Goal: Find specific page/section

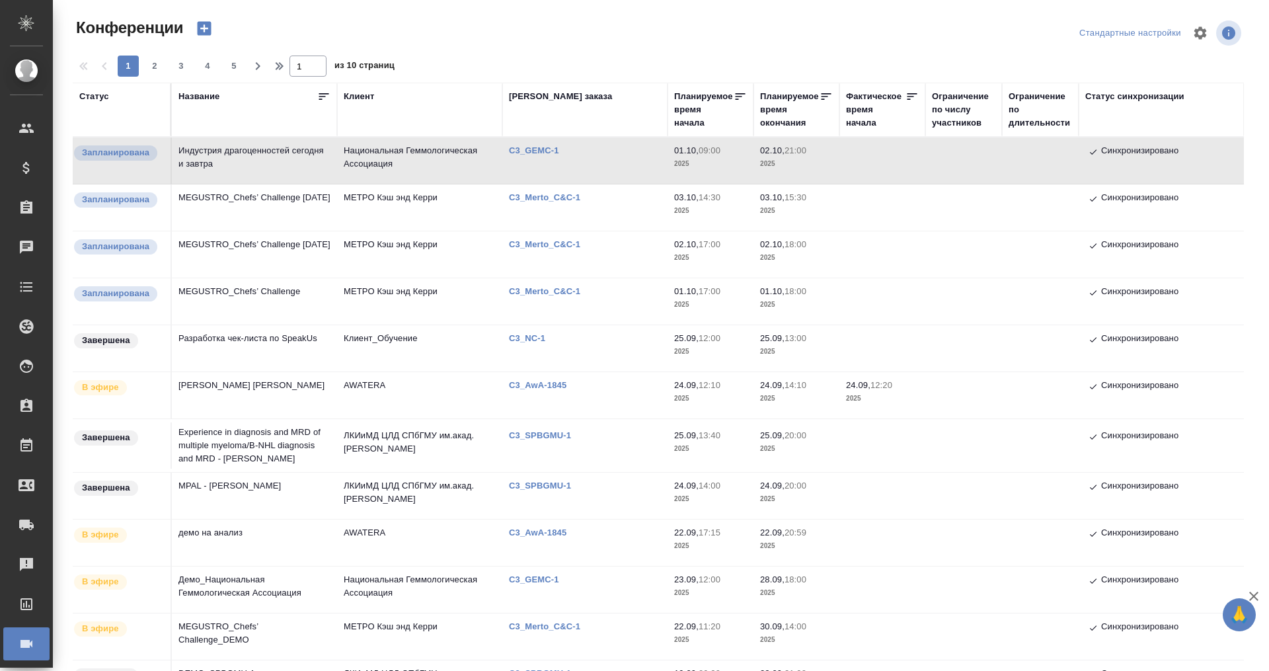
click at [202, 93] on div "Название" at bounding box center [199, 96] width 41 height 13
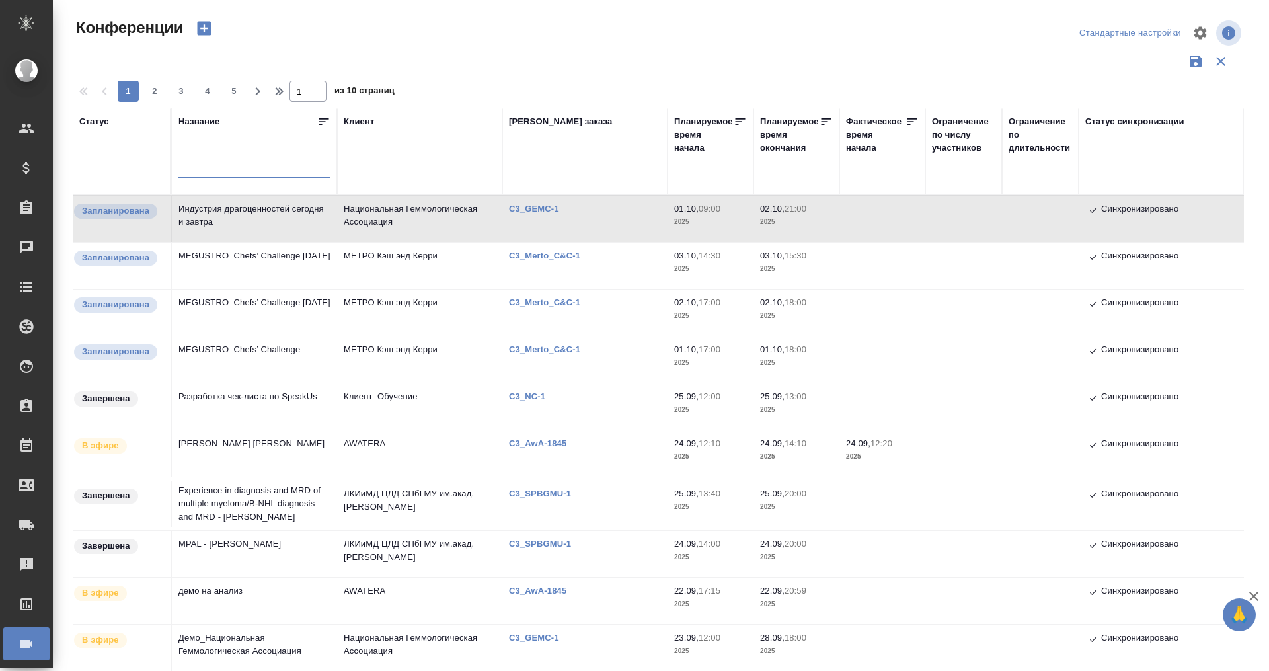
click at [233, 171] on input "text" at bounding box center [255, 169] width 152 height 17
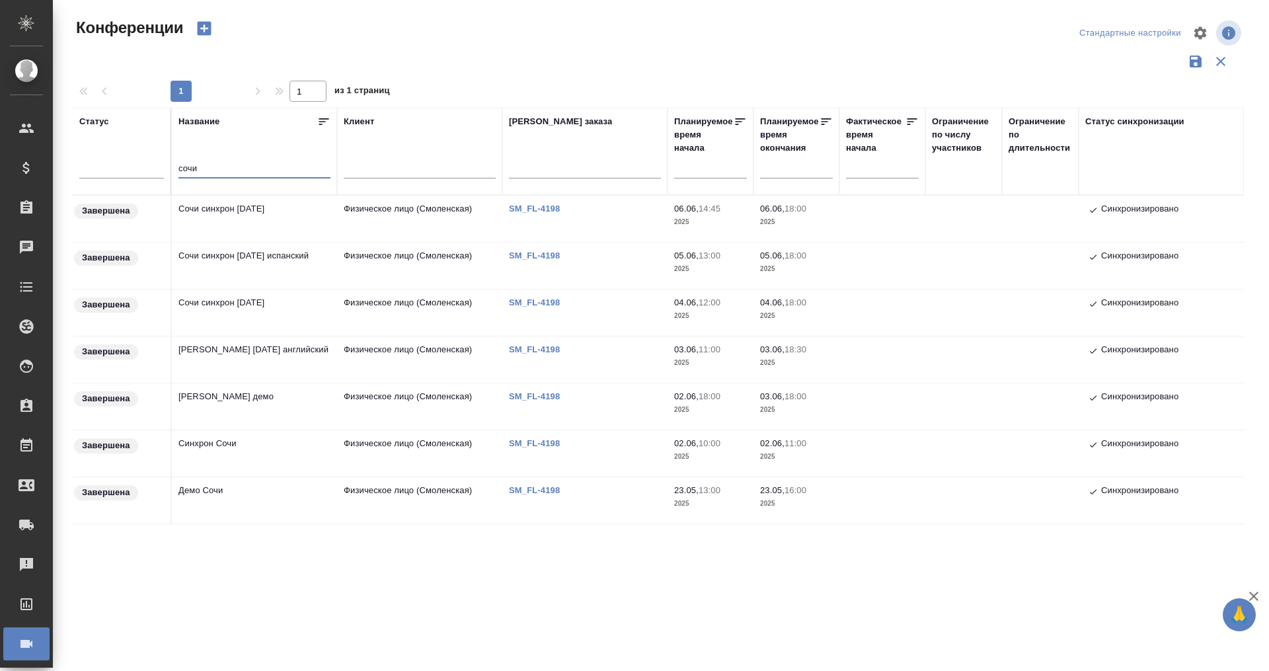
type input "сочи"
click at [823, 569] on div ".cls-1 fill:#fff; AWATERA Плеханова Мария m.plekhanova Клиенты Спецификации Зак…" at bounding box center [634, 335] width 1269 height 671
click at [906, 616] on div ".cls-1 fill:#fff; AWATERA Плеханова Мария m.plekhanova Клиенты Спецификации Зак…" at bounding box center [634, 335] width 1269 height 671
click at [758, 602] on div ".cls-1 fill:#fff; AWATERA Плеханова Мария m.plekhanova Клиенты Спецификации Зак…" at bounding box center [634, 335] width 1269 height 671
click at [760, 593] on div ".cls-1 fill:#fff; AWATERA Плеханова Мария m.plekhanova Клиенты Спецификации Зак…" at bounding box center [634, 335] width 1269 height 671
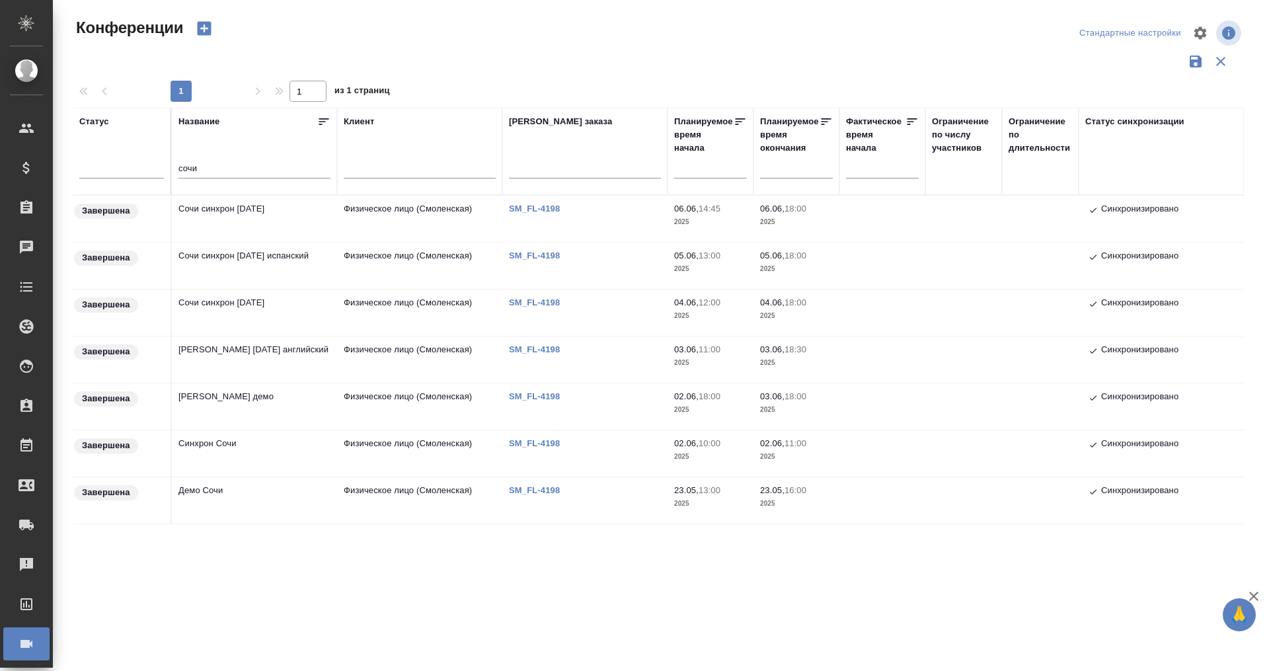
click at [1022, 38] on div "Стандартные настройки" at bounding box center [1052, 33] width 383 height 32
